Goal: Complete application form

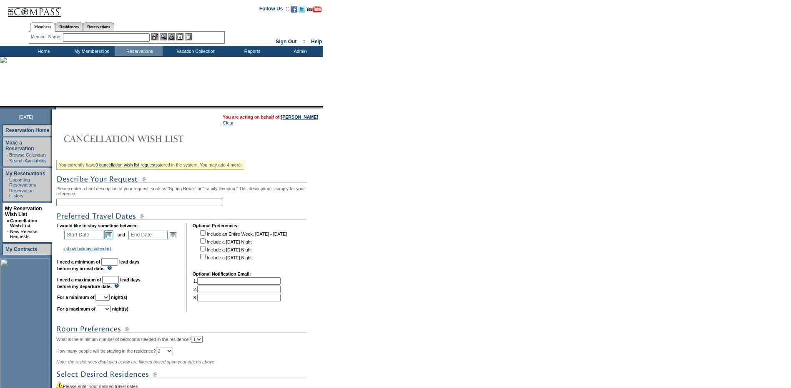
click at [112, 240] on link "Open the calendar popup." at bounding box center [108, 234] width 9 height 9
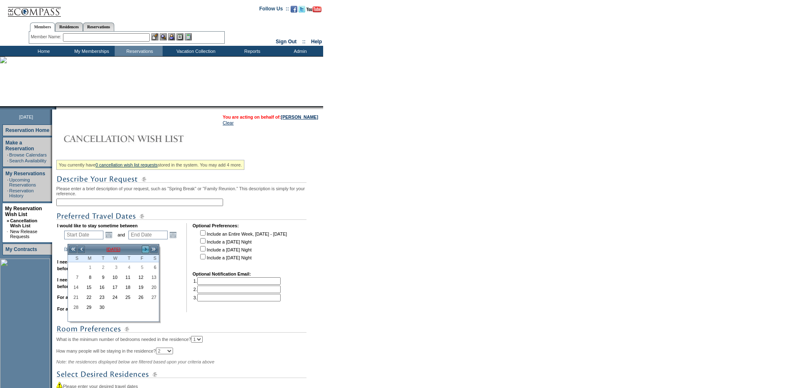
click at [142, 250] on link ">" at bounding box center [145, 249] width 8 height 8
click at [143, 250] on link ">" at bounding box center [145, 249] width 8 height 8
drag, startPoint x: 73, startPoint y: 279, endPoint x: 95, endPoint y: 270, distance: 23.5
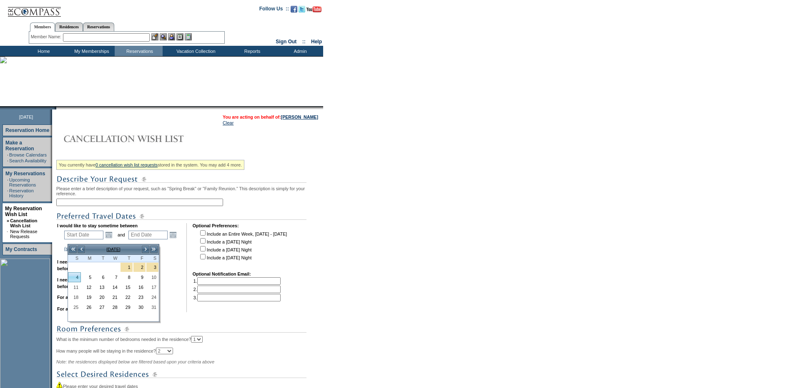
click at [73, 279] on link "4" at bounding box center [74, 277] width 12 height 9
type input "[DATE]"
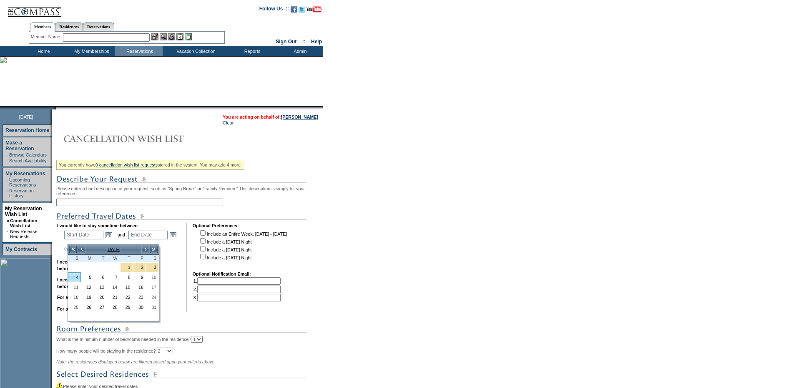
type input "125"
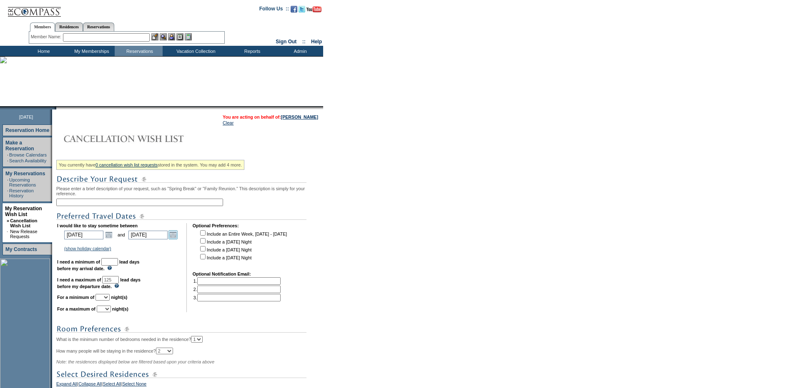
click at [177, 235] on link "Open the calendar popup." at bounding box center [172, 234] width 9 height 9
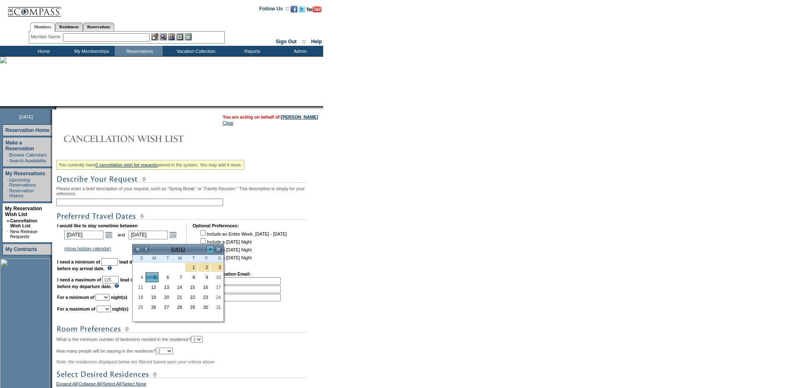
click at [212, 250] on link ">" at bounding box center [210, 249] width 8 height 8
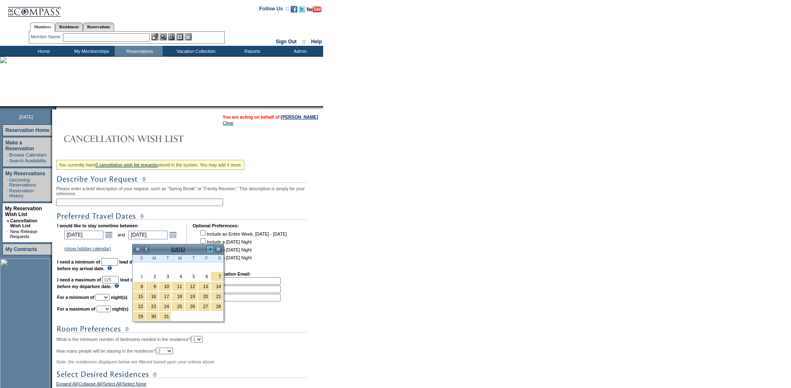
click at [212, 250] on link ">" at bounding box center [210, 249] width 8 height 8
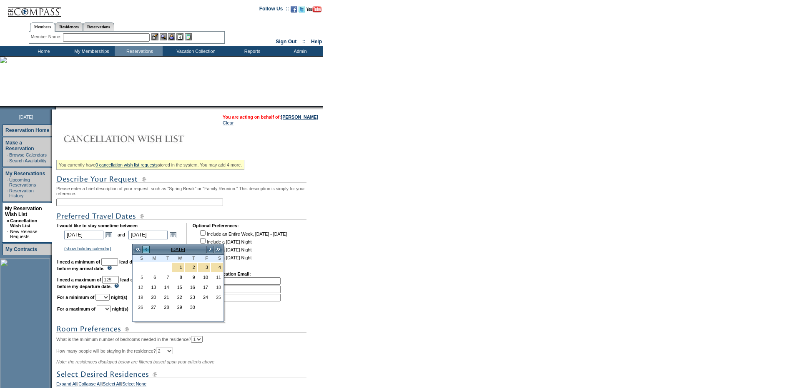
click at [145, 250] on link "<" at bounding box center [146, 249] width 8 height 8
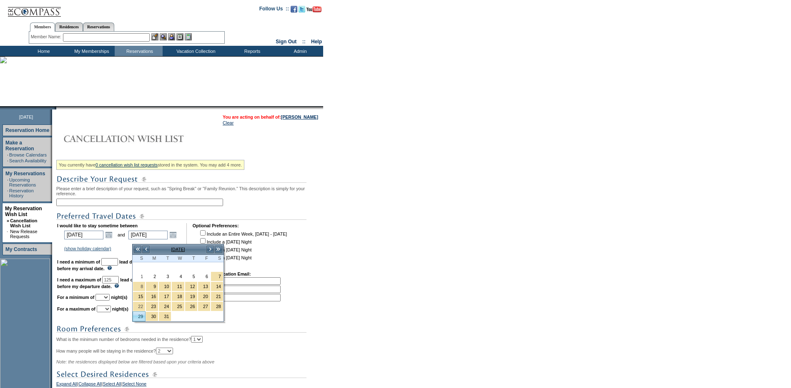
click at [138, 316] on link "29" at bounding box center [139, 316] width 12 height 9
type input "[DATE]"
type input "208"
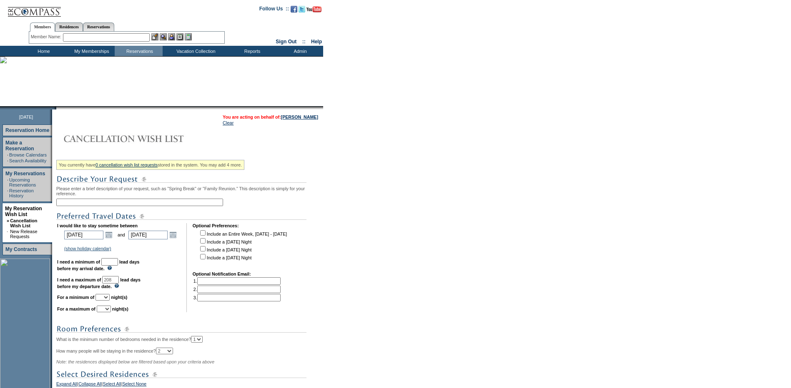
click at [118, 266] on input "text" at bounding box center [109, 262] width 17 height 8
type input "30"
drag, startPoint x: 104, startPoint y: 201, endPoint x: 109, endPoint y: 201, distance: 5.0
click at [104, 201] on div "You currently have 0 cancellation wish list requests stored in the system. You …" at bounding box center [188, 318] width 265 height 323
click at [124, 205] on input "text" at bounding box center [139, 203] width 167 height 8
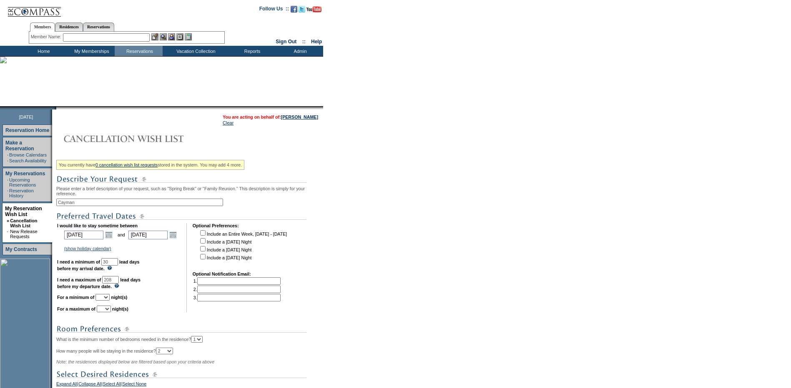
type input "Cayman"
click at [267, 212] on div "You currently have 0 cancellation wish list requests stored in the system. You …" at bounding box center [188, 318] width 265 height 323
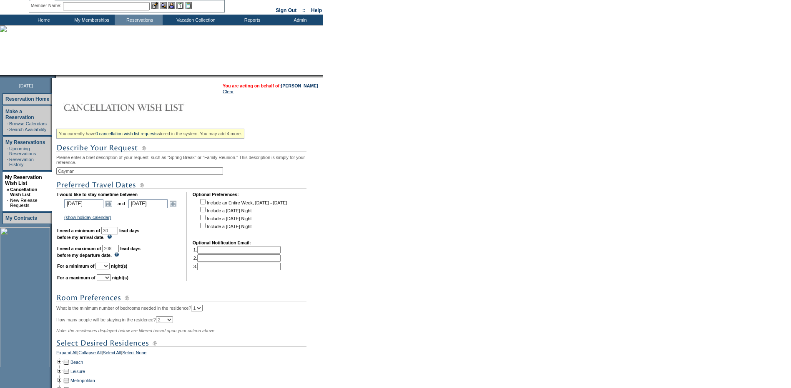
scroll to position [125, 0]
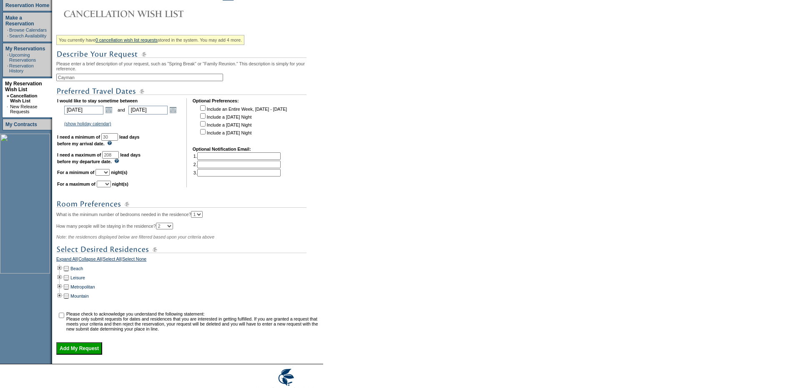
click at [110, 176] on select "1 2 3 4 5 6 7 8 9 10 11 12 13 14" at bounding box center [102, 172] width 14 height 7
select select "6"
click at [106, 176] on select "1 2 3 4 5 6 7 8 9 10 11 12 13 14" at bounding box center [102, 172] width 14 height 7
click at [111, 188] on select "1 2 3 4 5 6 7 8 9 10 11 12 13 14" at bounding box center [104, 184] width 14 height 7
select select "7"
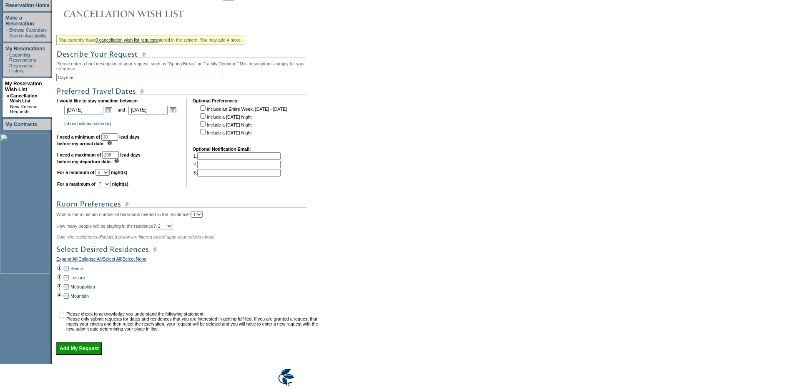
click at [107, 188] on select "1 2 3 4 5 6 7 8 9 10 11 12 13 14" at bounding box center [104, 184] width 14 height 7
click at [63, 273] on td at bounding box center [59, 268] width 7 height 9
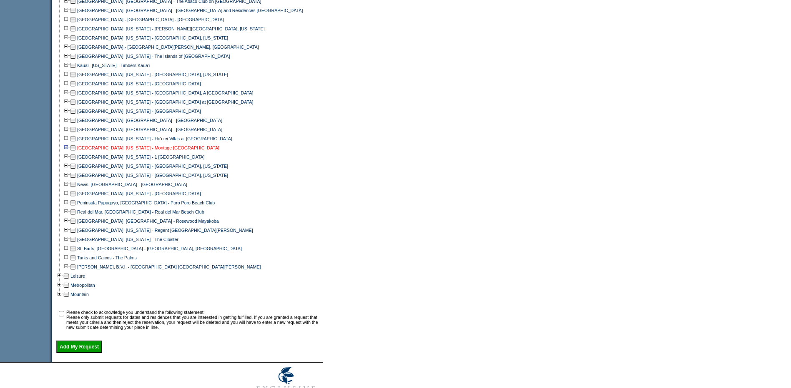
scroll to position [375, 0]
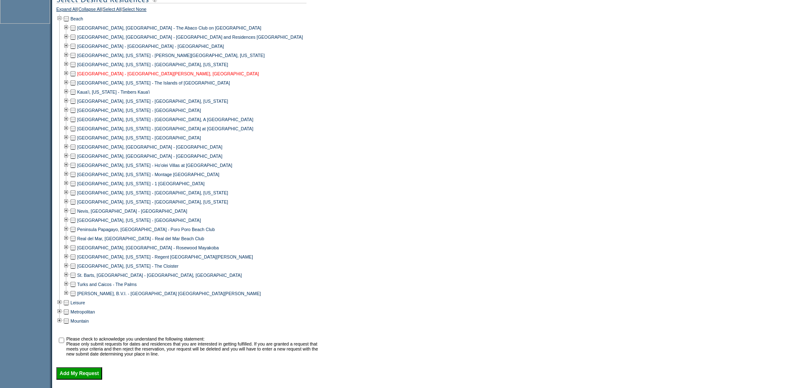
click at [76, 78] on td at bounding box center [73, 73] width 7 height 9
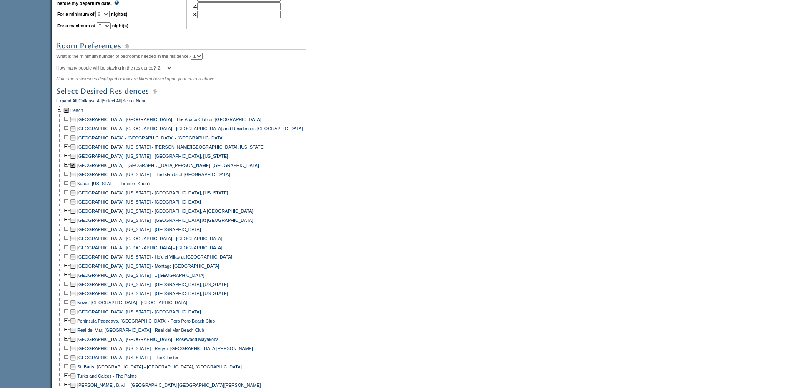
scroll to position [208, 0]
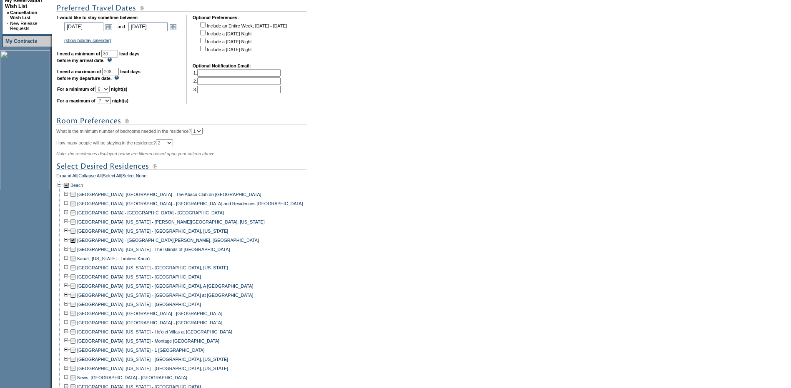
click at [114, 100] on td "I would like to stay sometime between [DATE] [DATE] Open the calendar popup. <<…" at bounding box center [118, 59] width 123 height 89
click at [110, 93] on select "1 2 3 4 5 6 7 8 9 10 11 12 13 14" at bounding box center [102, 89] width 14 height 7
select select "5"
click at [106, 93] on select "1 2 3 4 5 6 7 8 9 10 11 12 13 14" at bounding box center [102, 89] width 14 height 7
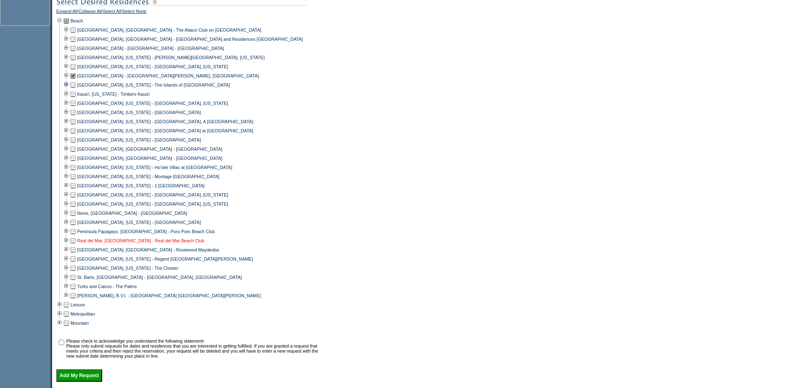
scroll to position [446, 0]
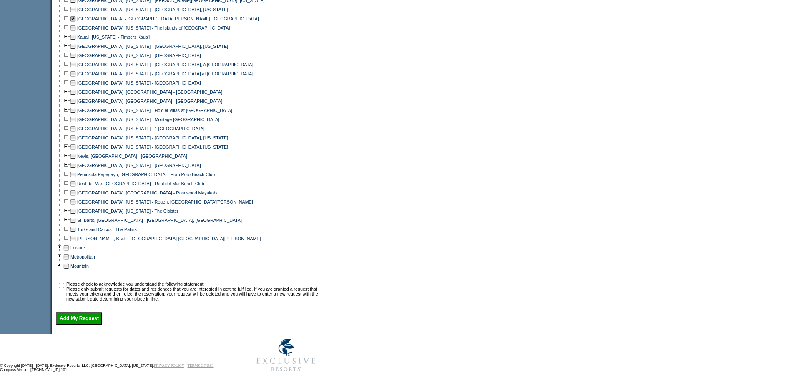
click at [64, 283] on input "checkbox" at bounding box center [61, 285] width 5 height 5
checkbox input "true"
click at [98, 317] on input "Add My Request" at bounding box center [79, 319] width 46 height 13
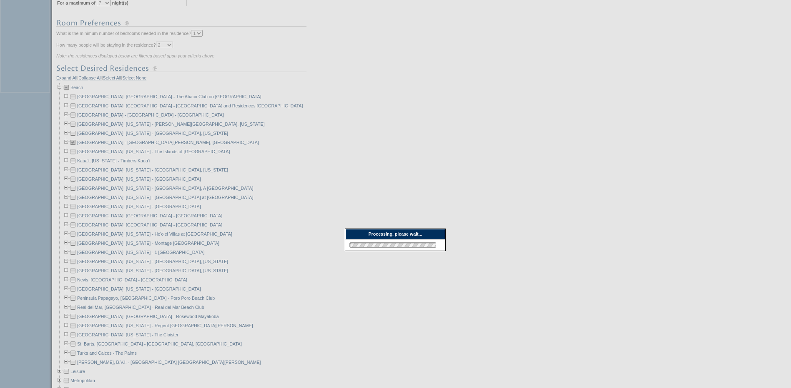
scroll to position [280, 0]
